Goal: Task Accomplishment & Management: Manage account settings

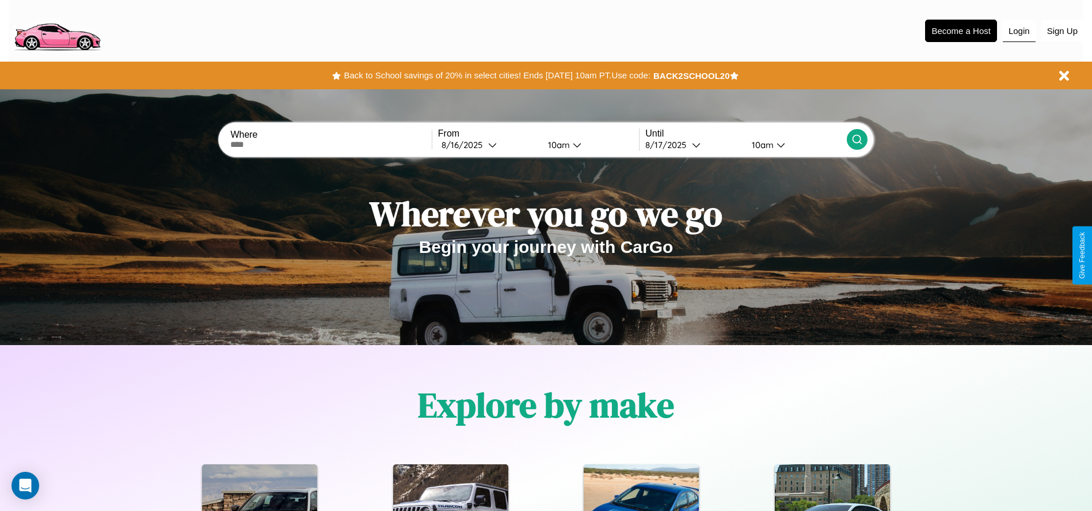
click at [1019, 31] on button "Login" at bounding box center [1019, 31] width 33 height 22
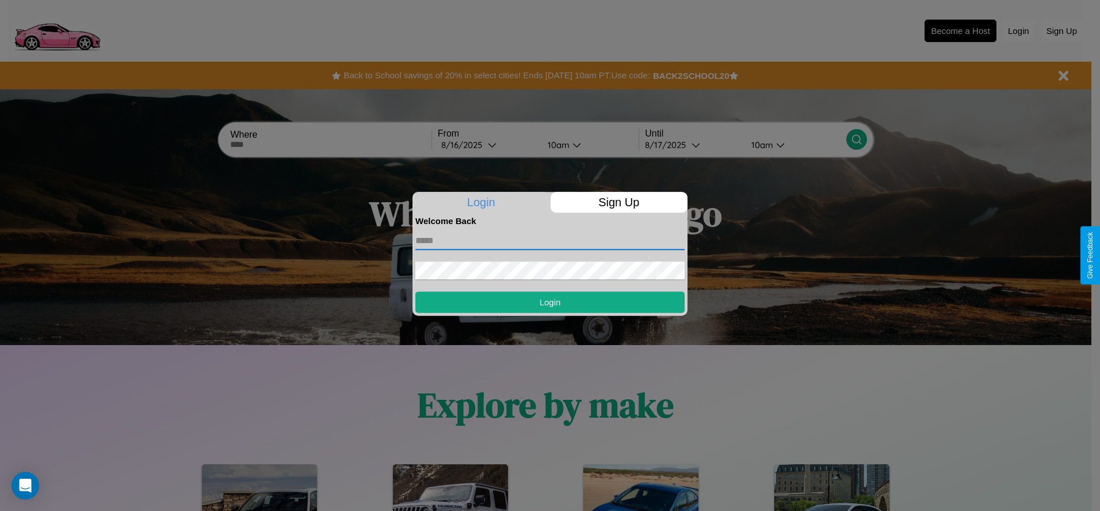
click at [550, 240] on input "text" at bounding box center [550, 240] width 269 height 18
type input "**********"
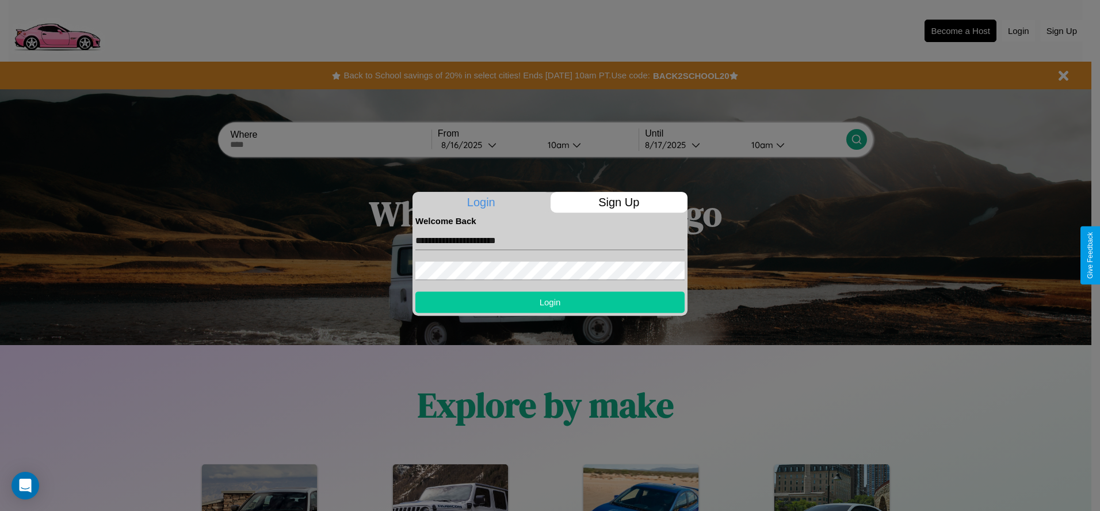
click at [550, 302] on button "Login" at bounding box center [550, 301] width 269 height 21
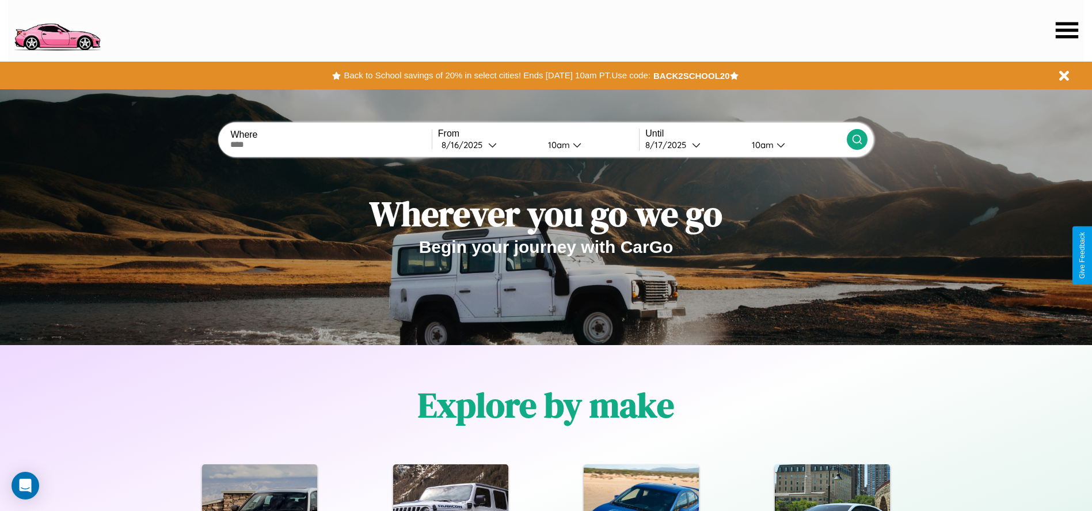
click at [1066, 30] on icon at bounding box center [1067, 30] width 22 height 16
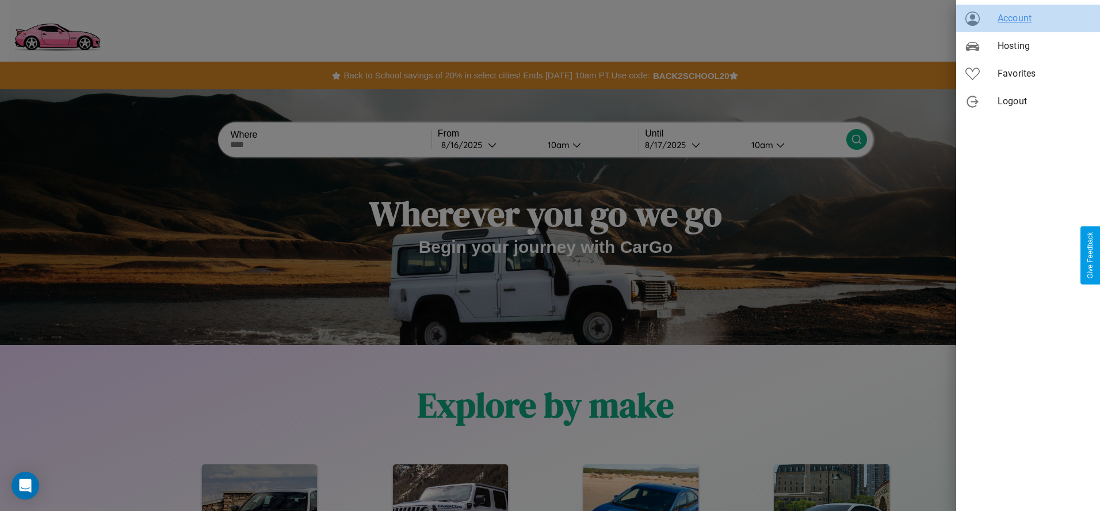
click at [1028, 18] on span "Account" at bounding box center [1044, 19] width 93 height 14
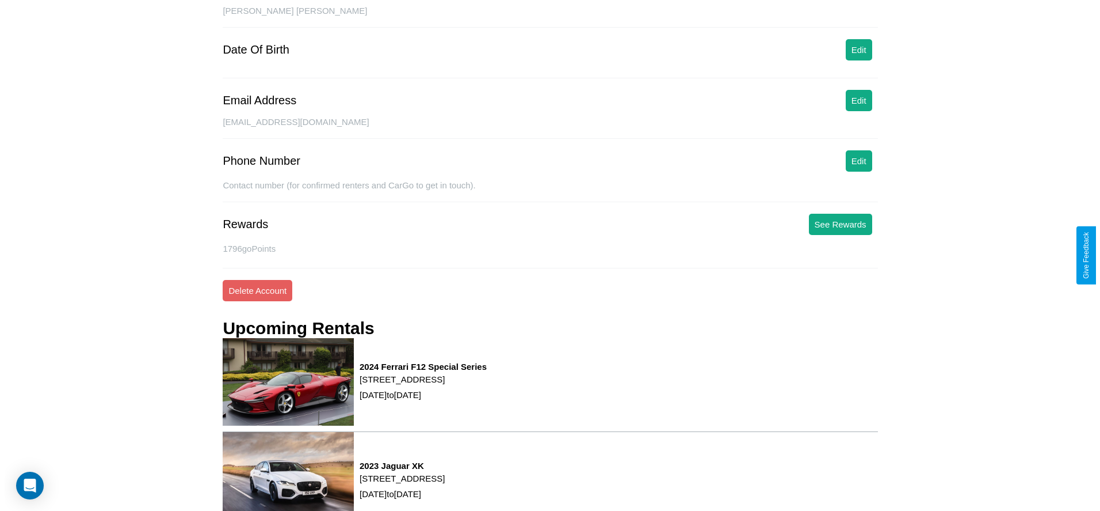
scroll to position [155, 0]
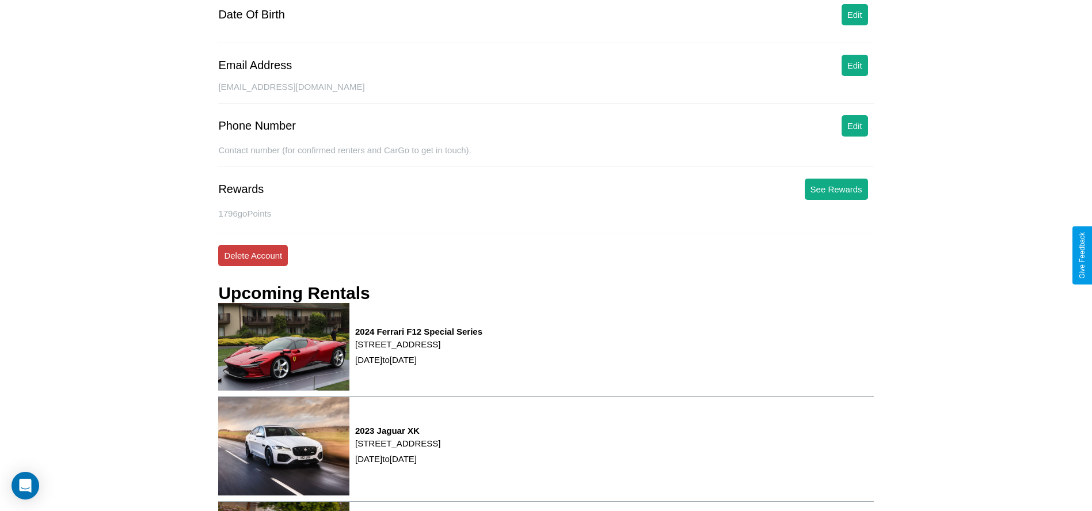
click at [253, 255] on button "Delete Account" at bounding box center [253, 255] width 70 height 21
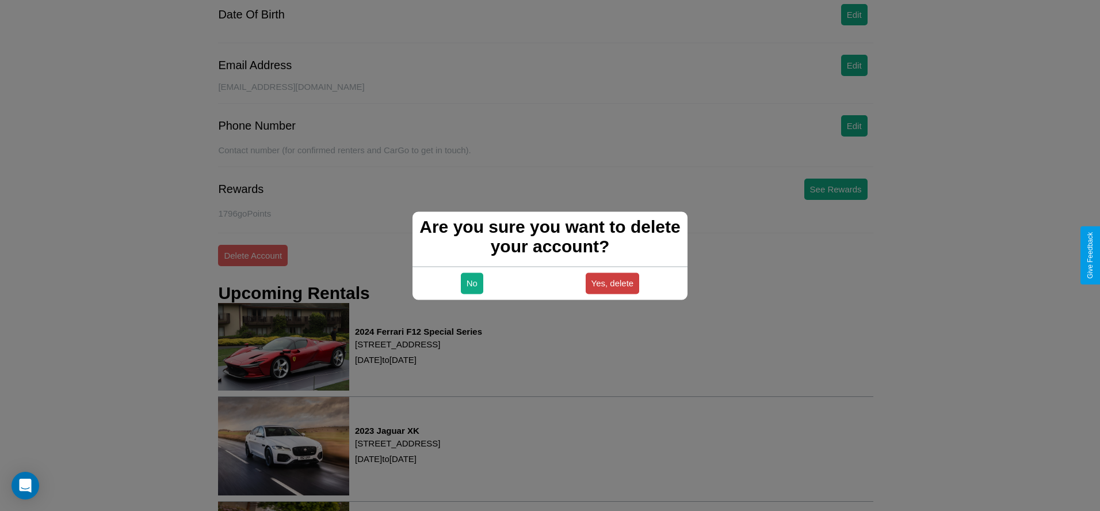
click at [612, 283] on button "Yes, delete" at bounding box center [613, 282] width 54 height 21
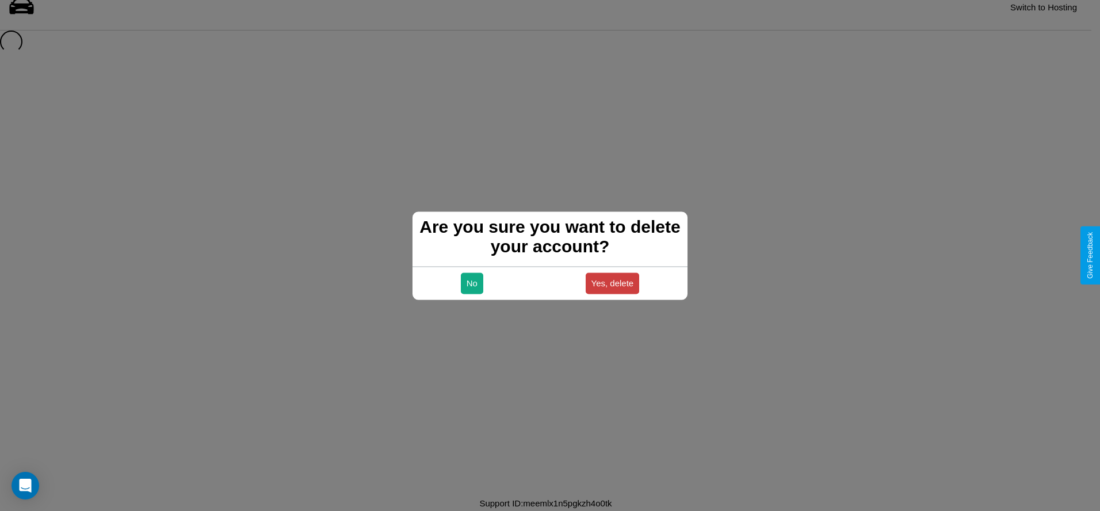
scroll to position [16, 0]
